Goal: Task Accomplishment & Management: Manage account settings

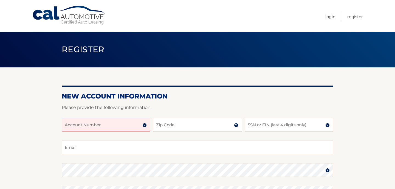
click at [100, 124] on input "Account Number" at bounding box center [106, 125] width 89 height 14
type input "44456011598"
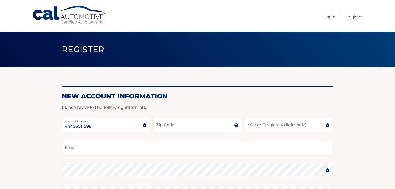
click at [166, 120] on input "Zip Code" at bounding box center [197, 125] width 89 height 14
type input "33487"
click at [263, 126] on input "SSN or EIN (last 4 digits only)" at bounding box center [289, 125] width 89 height 14
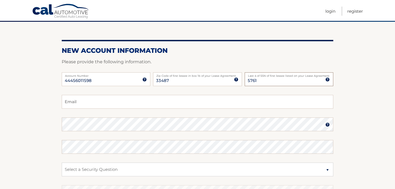
scroll to position [55, 0]
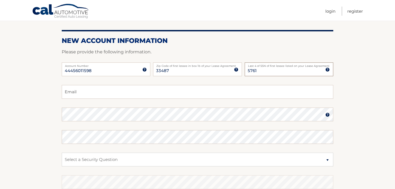
type input "5761"
click at [149, 96] on input "Email" at bounding box center [198, 92] width 272 height 14
type input "taylor.nemetzdz@gmail.com"
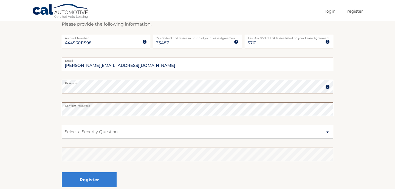
scroll to position [97, 0]
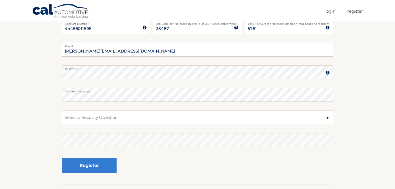
click at [97, 118] on select "Select a Security Question What was the name of your elementary school? What is…" at bounding box center [198, 117] width 272 height 14
select select "2"
click at [62, 110] on select "Select a Security Question What was the name of your elementary school? What is…" at bounding box center [198, 117] width 272 height 14
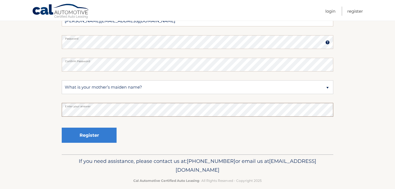
scroll to position [134, 0]
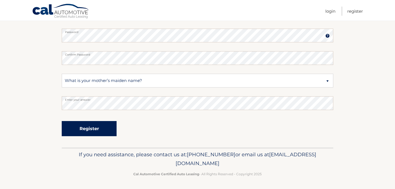
click at [80, 129] on button "Register" at bounding box center [89, 128] width 55 height 15
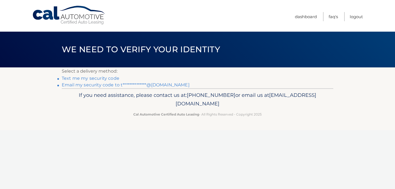
click at [102, 77] on link "Text me my security code" at bounding box center [91, 78] width 58 height 5
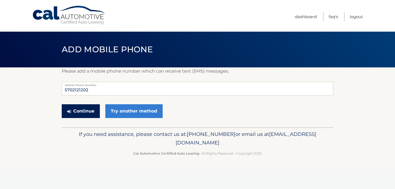
click at [93, 113] on button "Continue" at bounding box center [81, 111] width 38 height 14
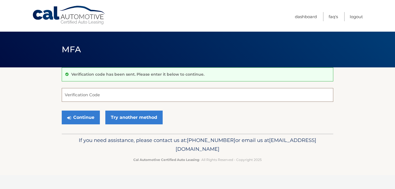
click at [91, 94] on input "Verification Code" at bounding box center [198, 95] width 272 height 14
type input "645893"
click at [62, 110] on button "Continue" at bounding box center [81, 117] width 38 height 14
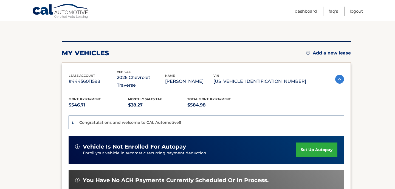
scroll to position [54, 0]
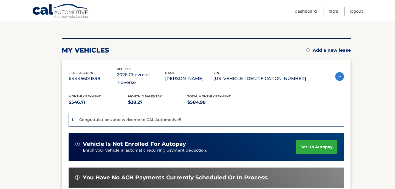
click at [311, 140] on link "set up autopay" at bounding box center [317, 147] width 42 height 15
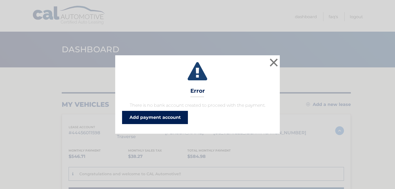
click at [148, 119] on link "Add payment account" at bounding box center [155, 117] width 66 height 13
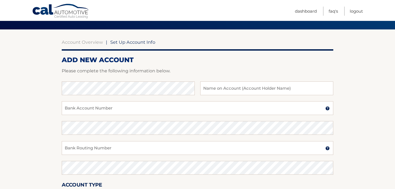
scroll to position [41, 0]
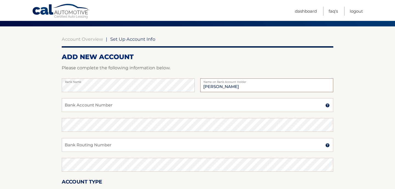
type input "[PERSON_NAME]"
click at [71, 106] on input "Bank Account Number" at bounding box center [198, 105] width 272 height 14
click at [138, 111] on input "we;" at bounding box center [198, 105] width 272 height 14
type input "w"
paste input "8576374352"
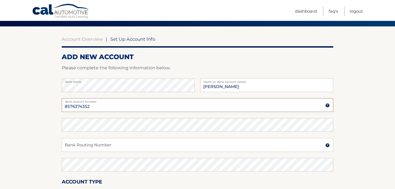
type input "8576374352"
click at [94, 140] on input "Bank Routing Number" at bounding box center [198, 145] width 272 height 14
paste input "031000503"
type input "031000503"
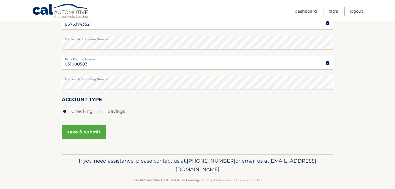
scroll to position [124, 0]
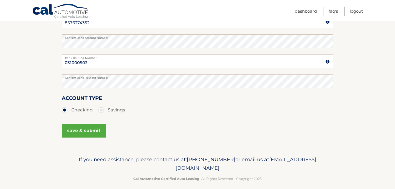
click at [82, 137] on button "save & submit" at bounding box center [84, 131] width 44 height 14
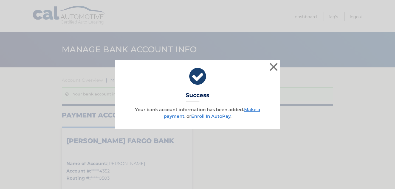
click at [214, 118] on link "Enroll In AutoPay" at bounding box center [210, 115] width 39 height 5
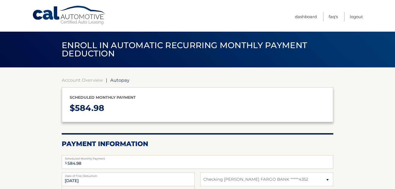
select select "NWJlMTc3ZDctYTRmZi00NWQxLTljNGItYzYzYjQ0MmQ3ZGYw"
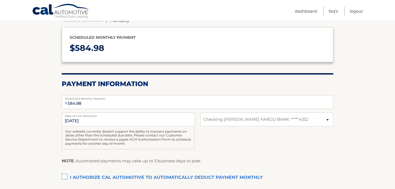
scroll to position [66, 0]
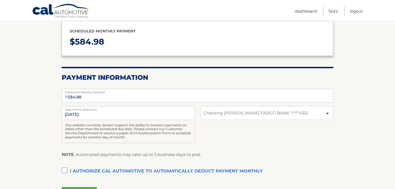
click at [140, 120] on div "Our website currently doesn't support the ability to transact payments on dates…" at bounding box center [128, 131] width 133 height 23
click at [111, 116] on input "9/28/2025" at bounding box center [128, 113] width 133 height 14
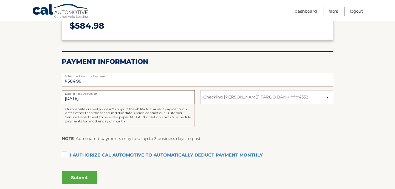
scroll to position [94, 0]
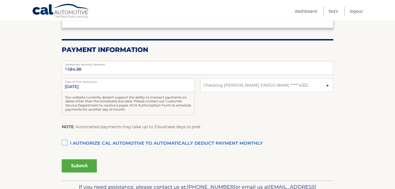
click at [62, 142] on label "I authorize cal automotive to automatically deduct payment monthly This checkbo…" at bounding box center [198, 143] width 272 height 11
click at [0, 0] on input "I authorize cal automotive to automatically deduct payment monthly This checkbo…" at bounding box center [0, 0] width 0 height 0
click at [80, 169] on button "Submit" at bounding box center [79, 165] width 35 height 13
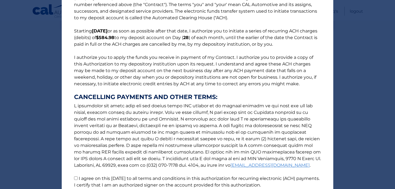
scroll to position [71, 0]
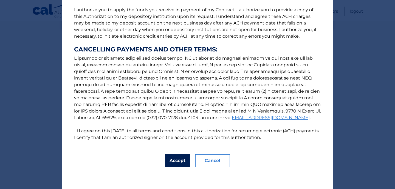
click at [174, 162] on button "Accept" at bounding box center [177, 160] width 25 height 13
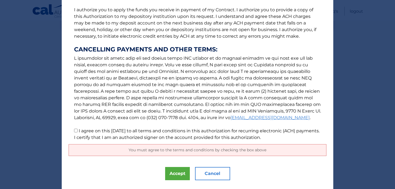
click at [73, 132] on p "The words "I" "me" and "my" mean any identified Customer who signs this Authori…" at bounding box center [198, 41] width 258 height 200
click at [75, 130] on input "I agree on this 09/14/2025 to all terms and conditions in this authorization fo…" at bounding box center [76, 131] width 4 height 4
checkbox input "true"
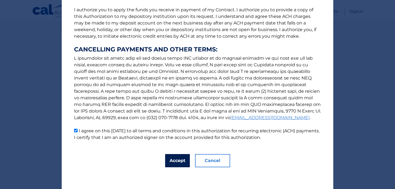
click at [168, 165] on button "Accept" at bounding box center [177, 160] width 25 height 13
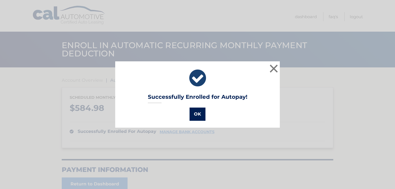
click at [195, 112] on button "OK" at bounding box center [198, 113] width 16 height 13
